Goal: Task Accomplishment & Management: Manage account settings

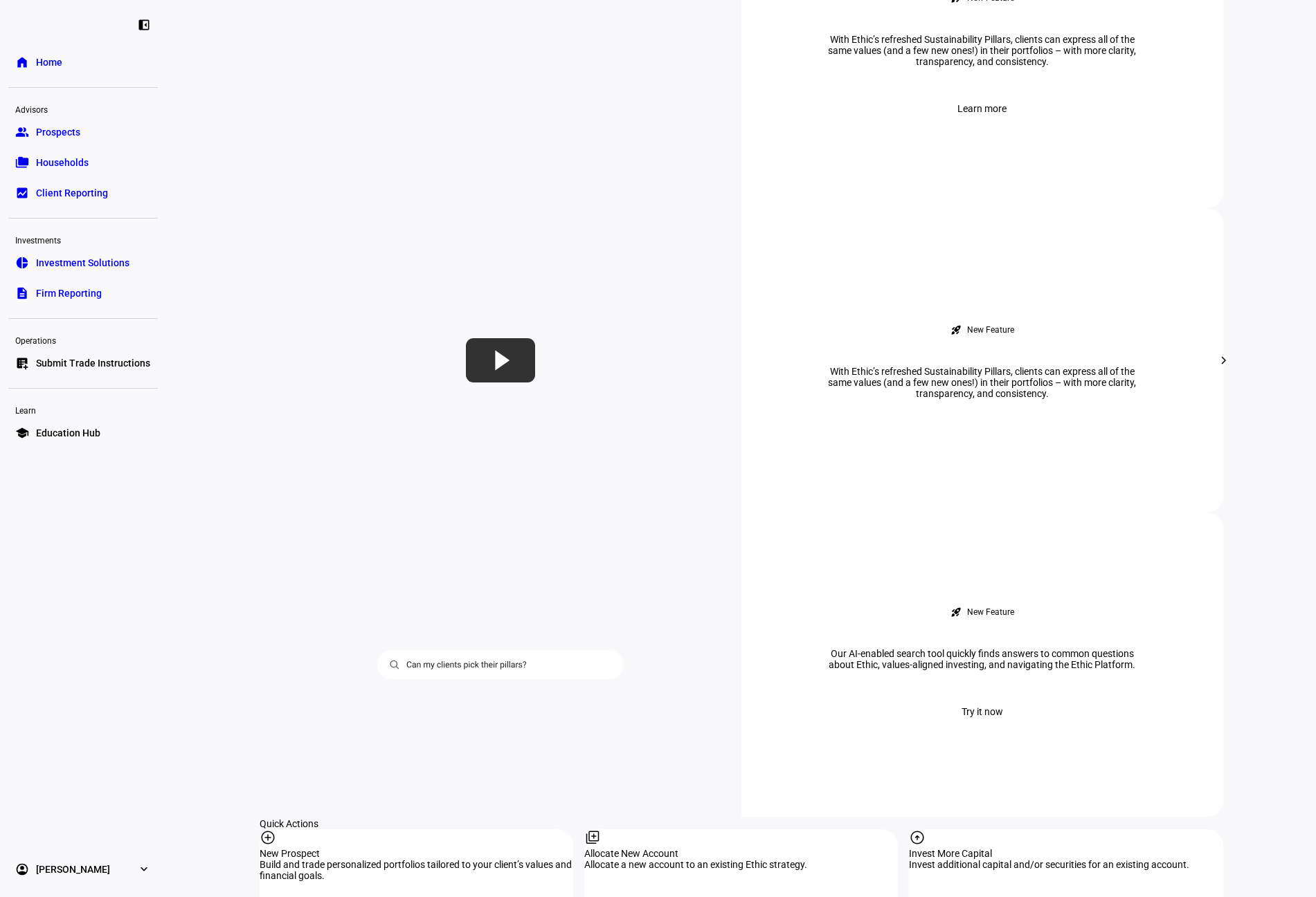
scroll to position [553, 0]
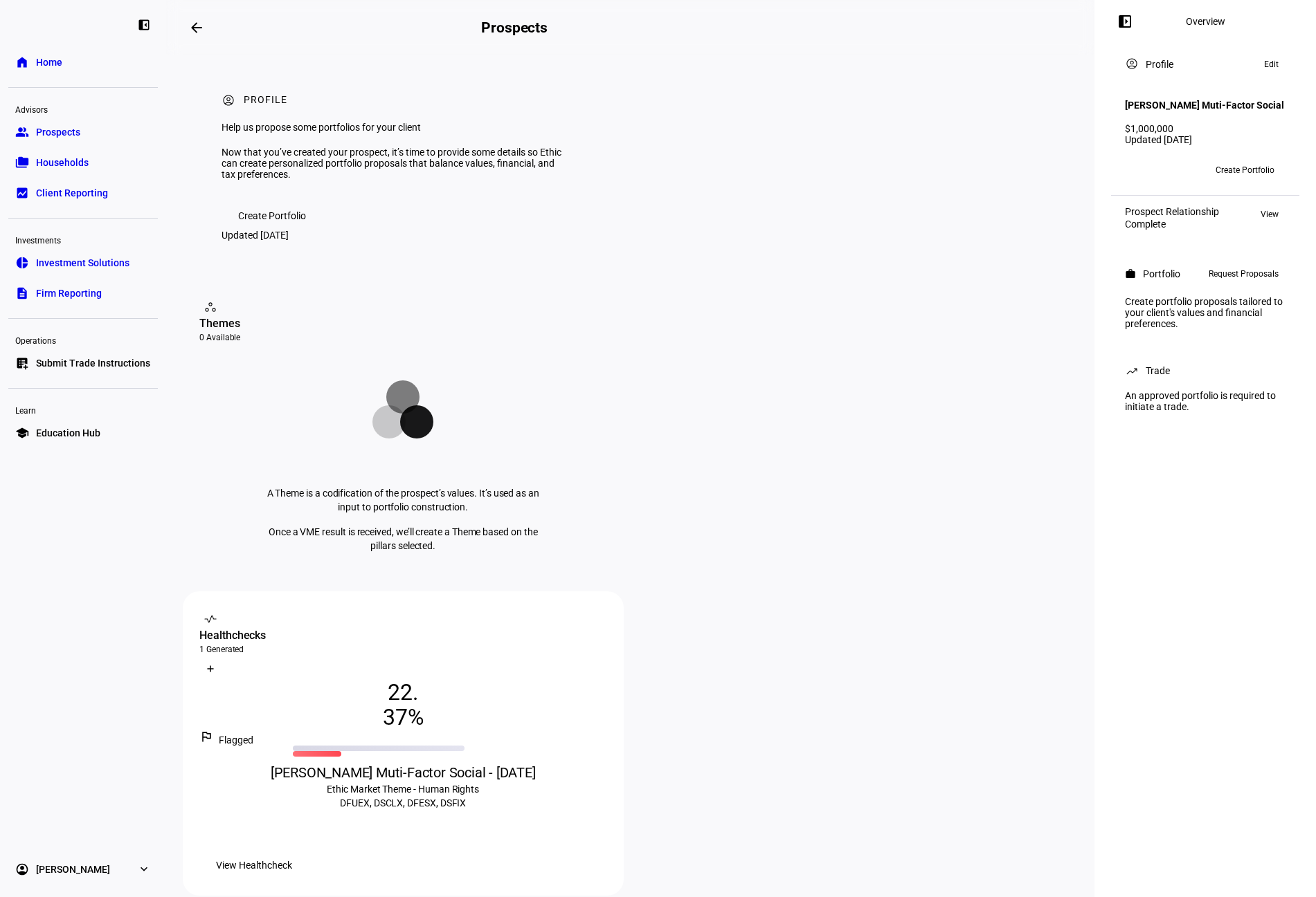
click at [292, 852] on span "View Healthcheck" at bounding box center [254, 865] width 76 height 28
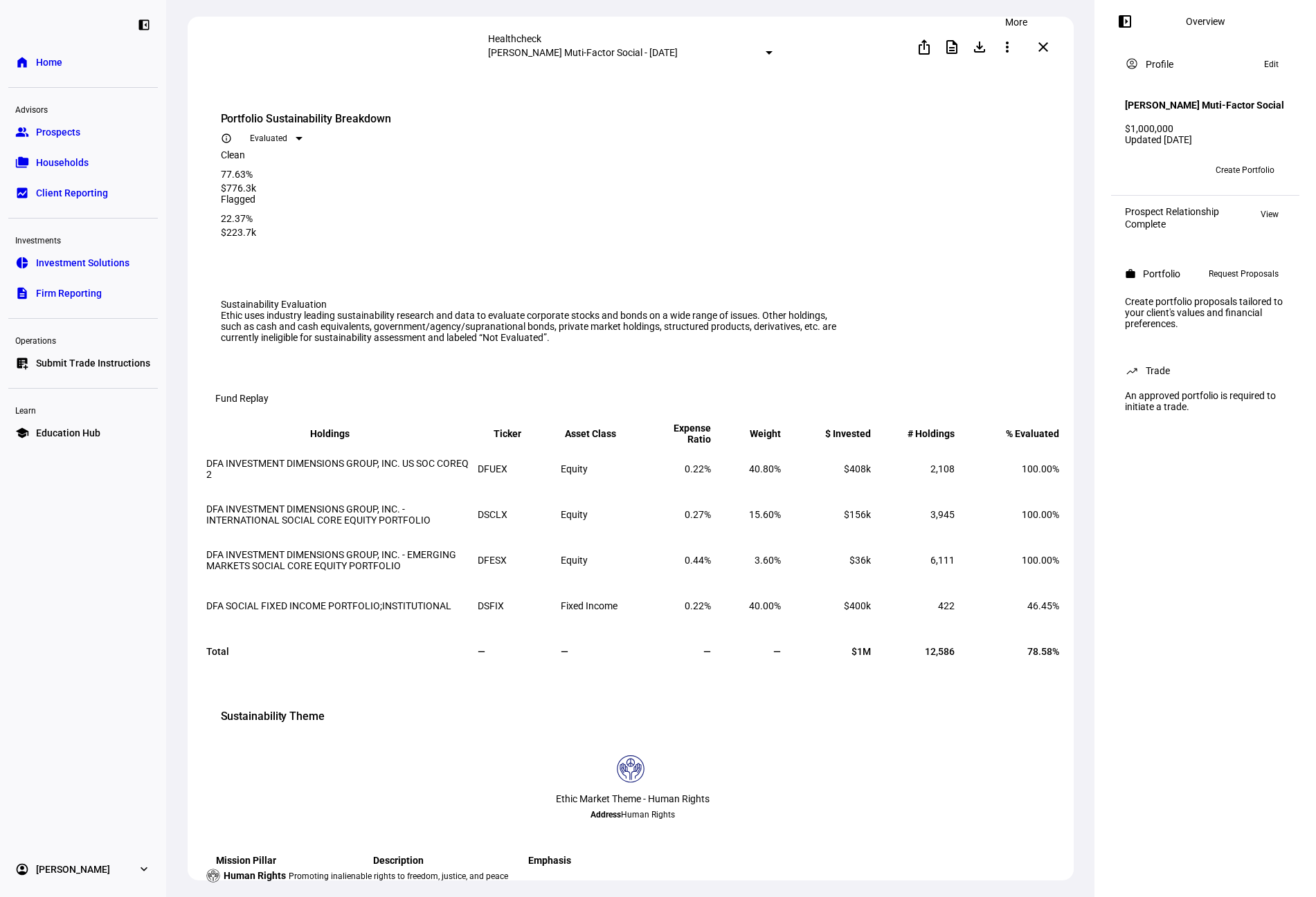
click at [1015, 44] on mat-icon "more_vert" at bounding box center [1007, 47] width 17 height 17
click at [976, 78] on div "edit Edit" at bounding box center [987, 80] width 61 height 18
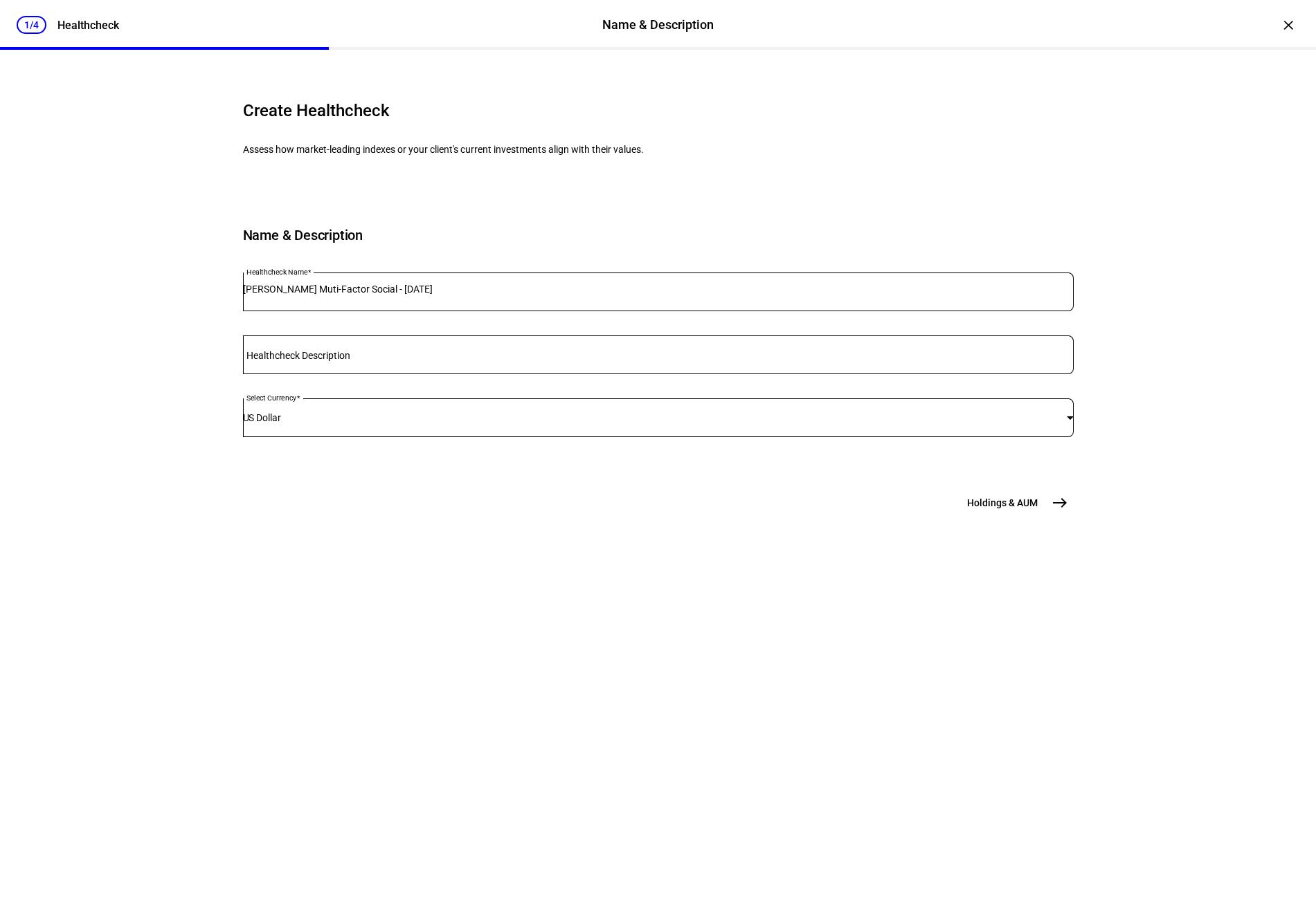
click at [1032, 517] on button "Holdings & [GEOGRAPHIC_DATA]" at bounding box center [1015, 502] width 114 height 28
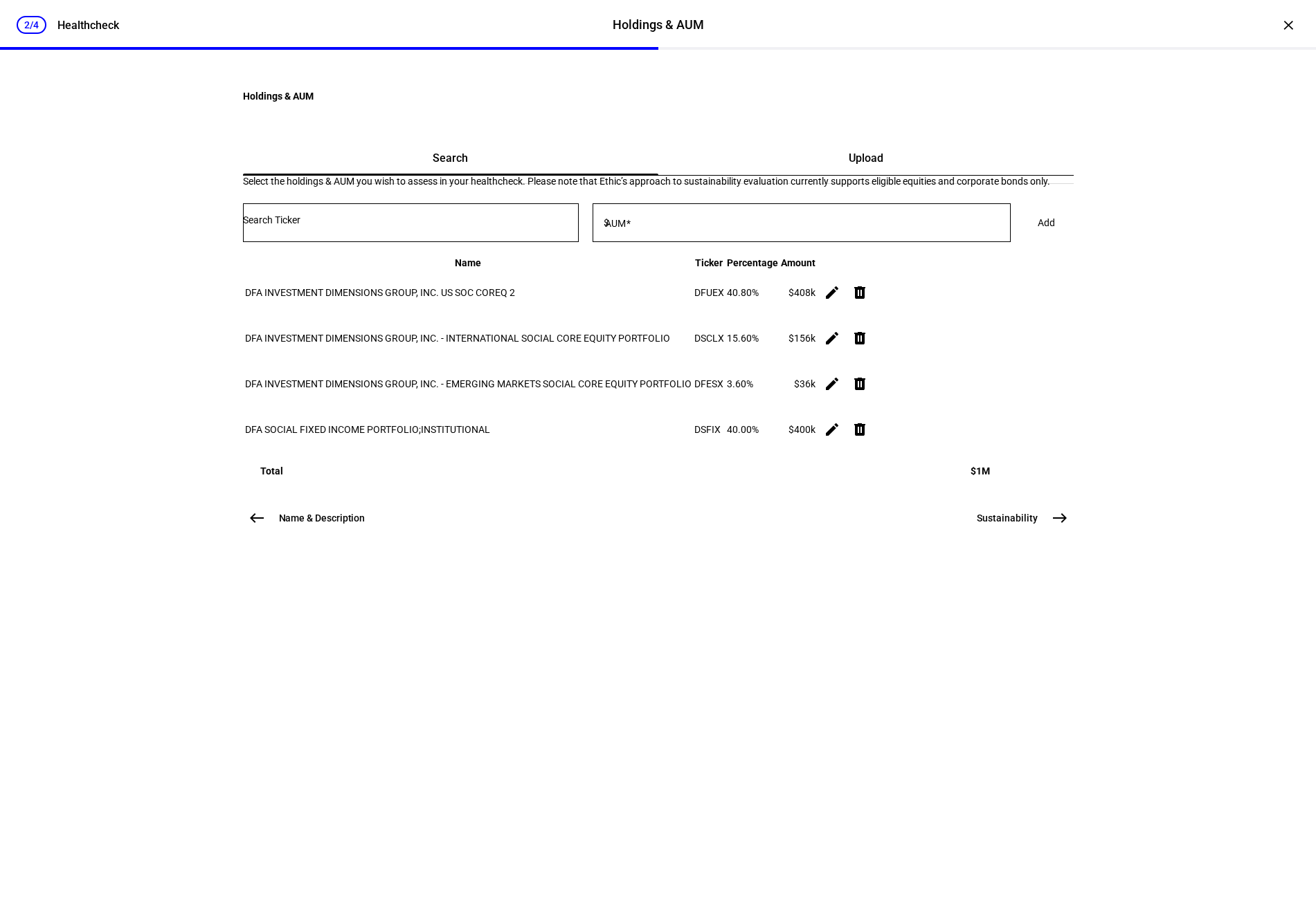
click at [1050, 532] on button "Sustainability east" at bounding box center [1020, 518] width 105 height 28
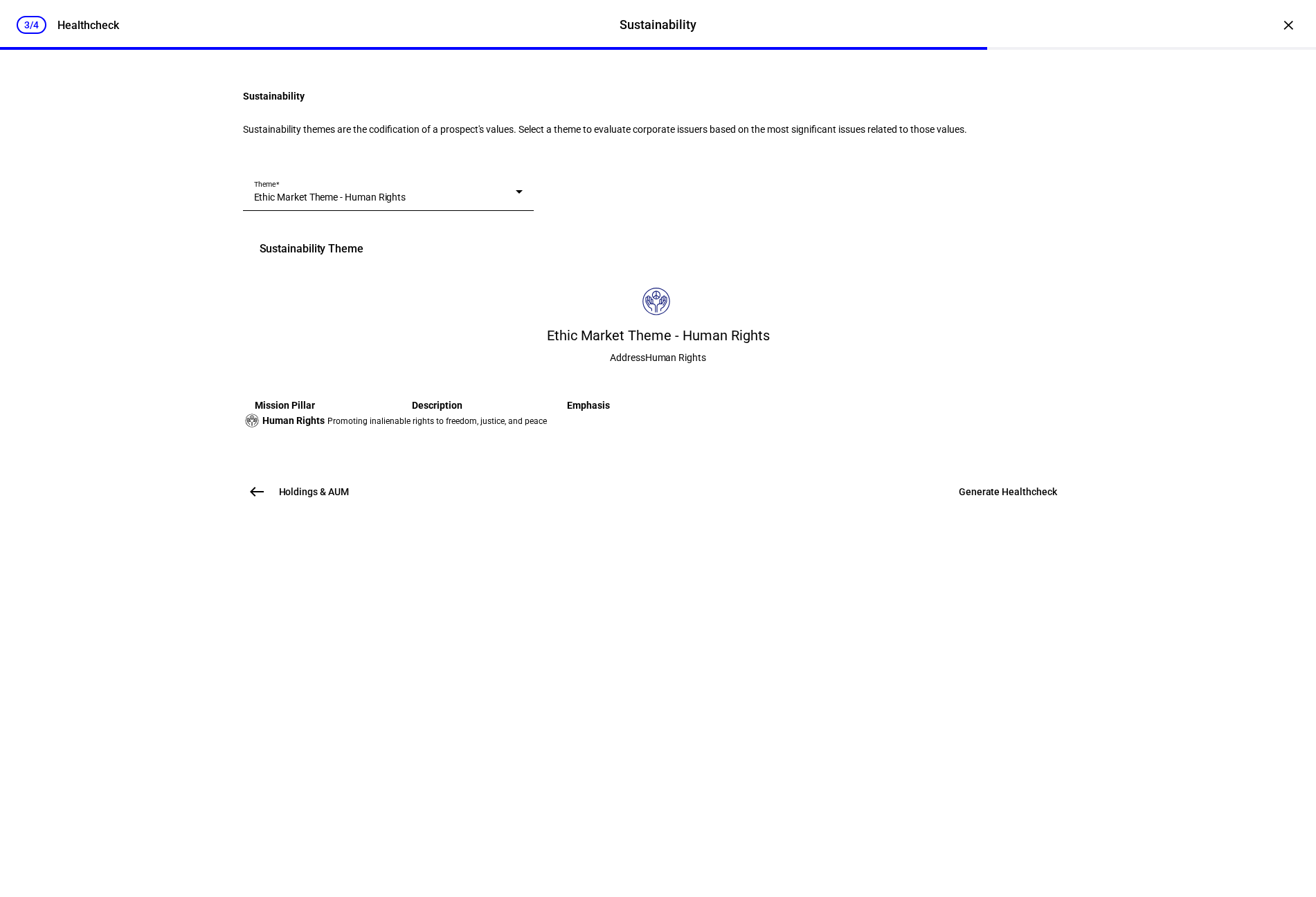
click at [406, 202] on span "Ethic Market Theme - Human Rights" at bounding box center [330, 197] width 152 height 11
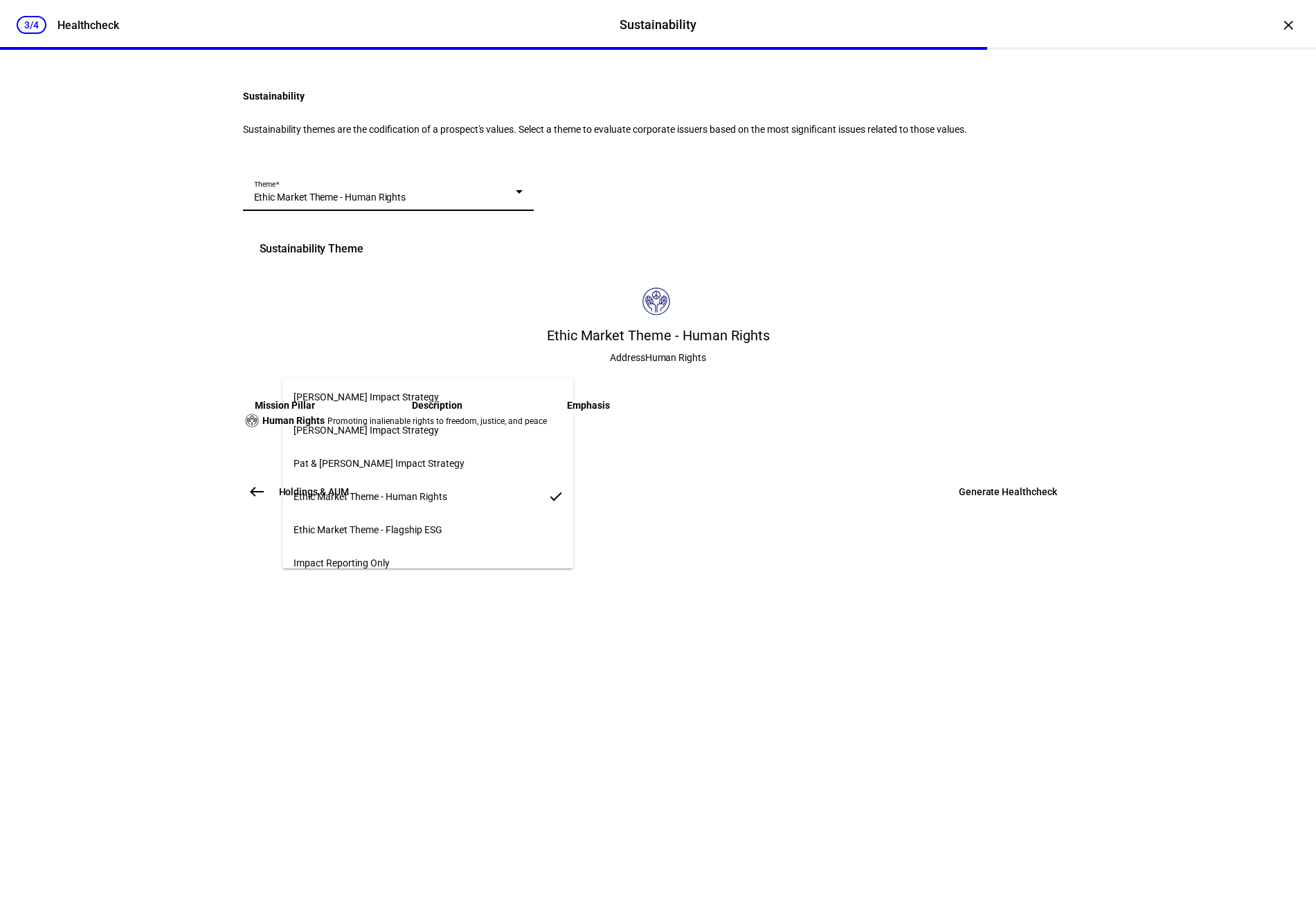
scroll to position [1138, 0]
click at [589, 693] on div at bounding box center [658, 448] width 1316 height 897
